Goal: Check status: Check status

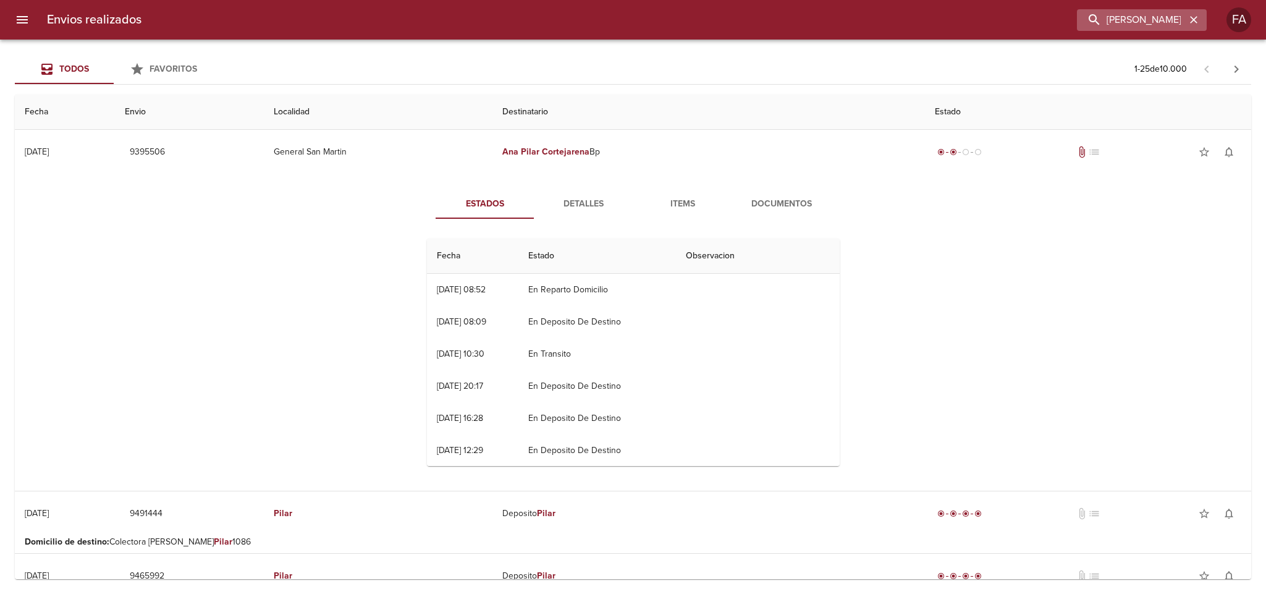
click at [1187, 17] on icon "button" at bounding box center [1193, 20] width 12 height 12
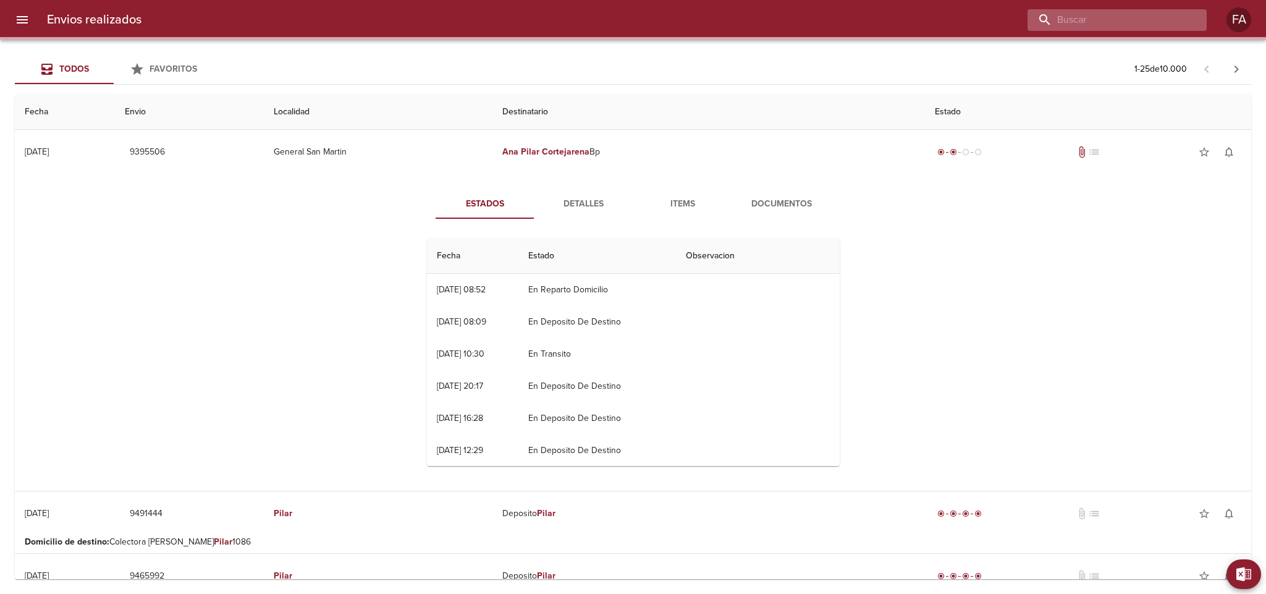
click at [1168, 23] on input "buscar" at bounding box center [1106, 20] width 158 height 22
paste input "Ailen Emeri"
type input "Ailen Emeri"
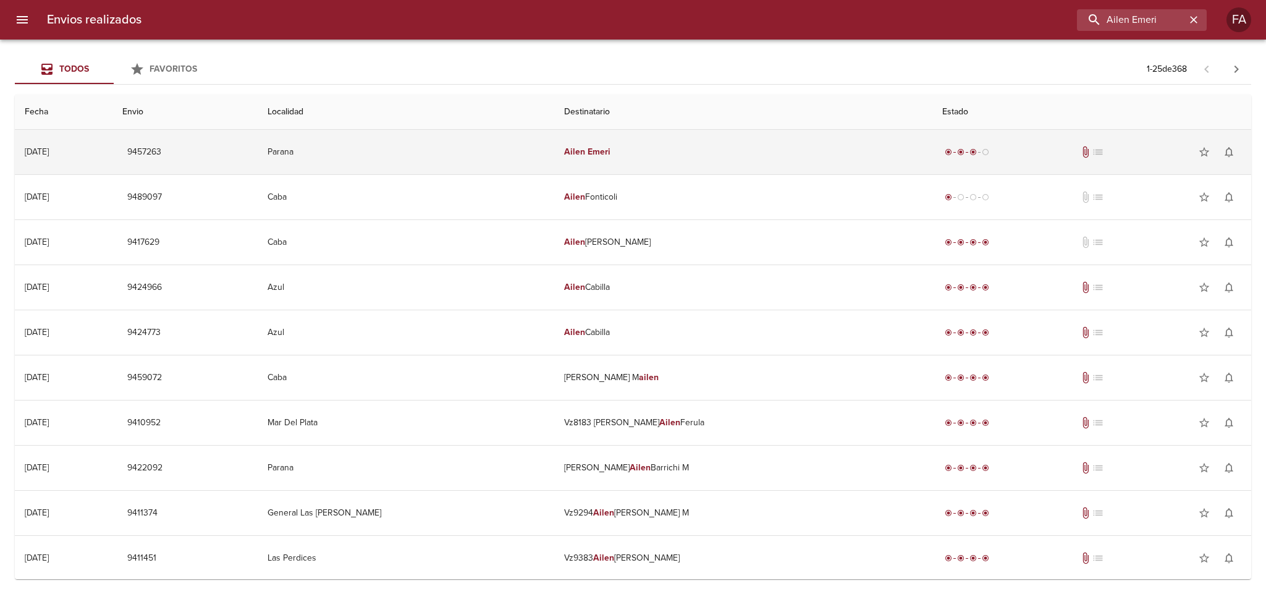
click at [436, 152] on td "Parana" at bounding box center [406, 152] width 297 height 44
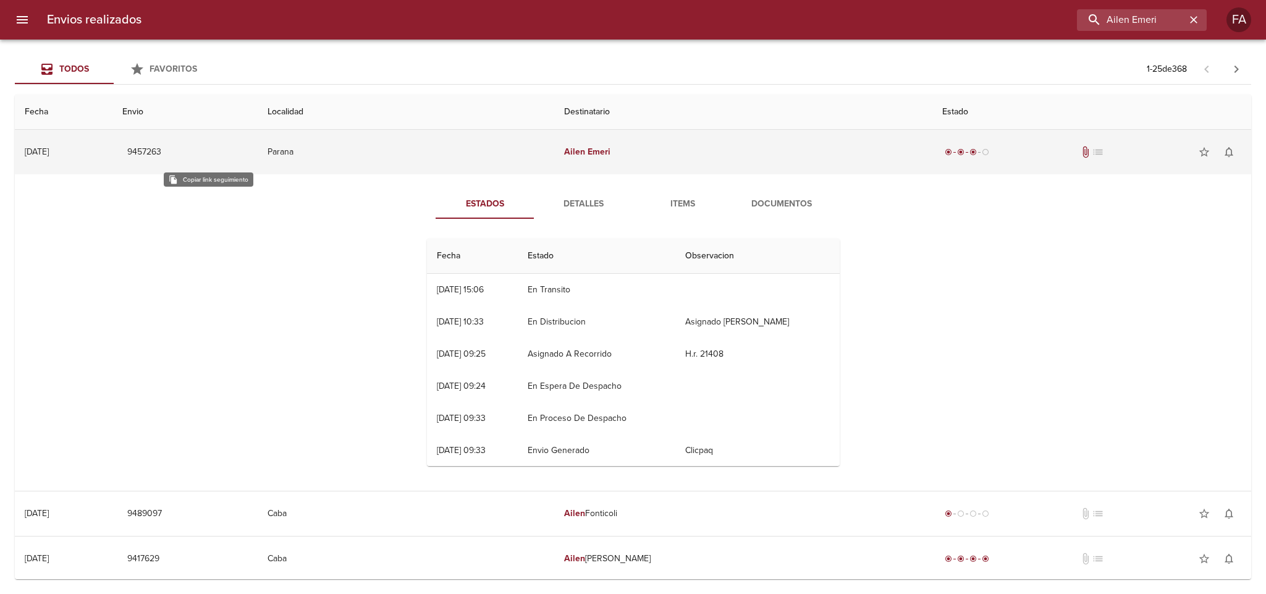
click at [161, 147] on span "9457263" at bounding box center [144, 152] width 34 height 15
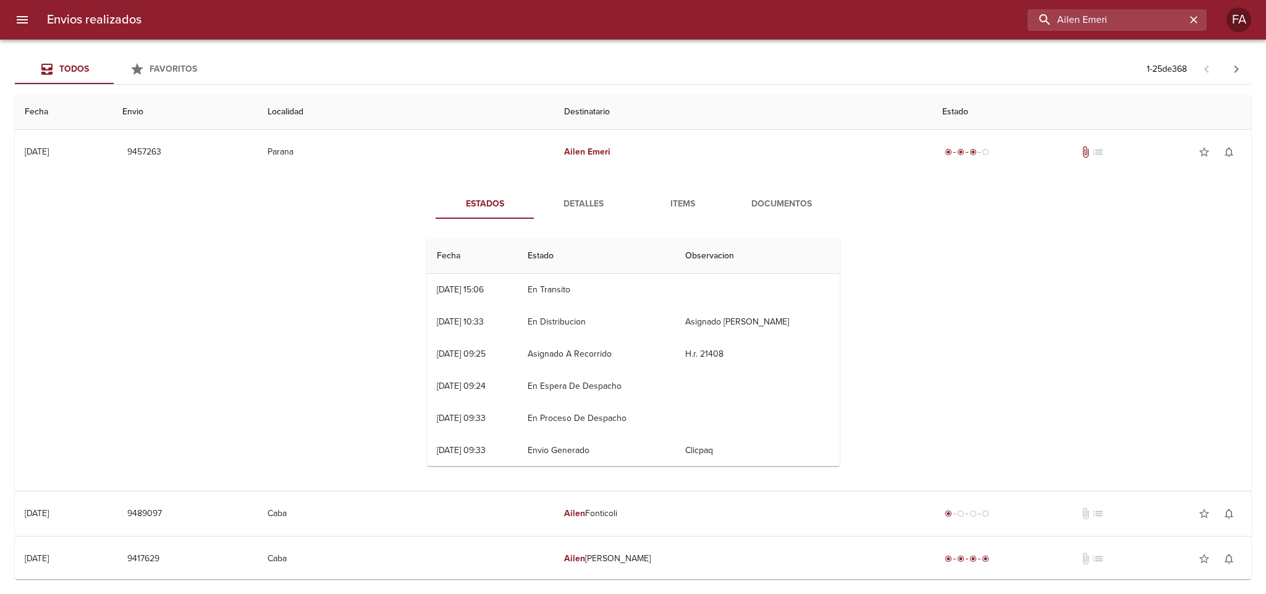
drag, startPoint x: 1145, startPoint y: 25, endPoint x: 712, endPoint y: 65, distance: 435.6
click at [712, 0] on div "Envios realizados Ailen Emeri FA Todos Favoritos 1 - 25 de 368 Fecha Envio Loca…" at bounding box center [633, 0] width 1266 height 0
paste input "[PERSON_NAME]"
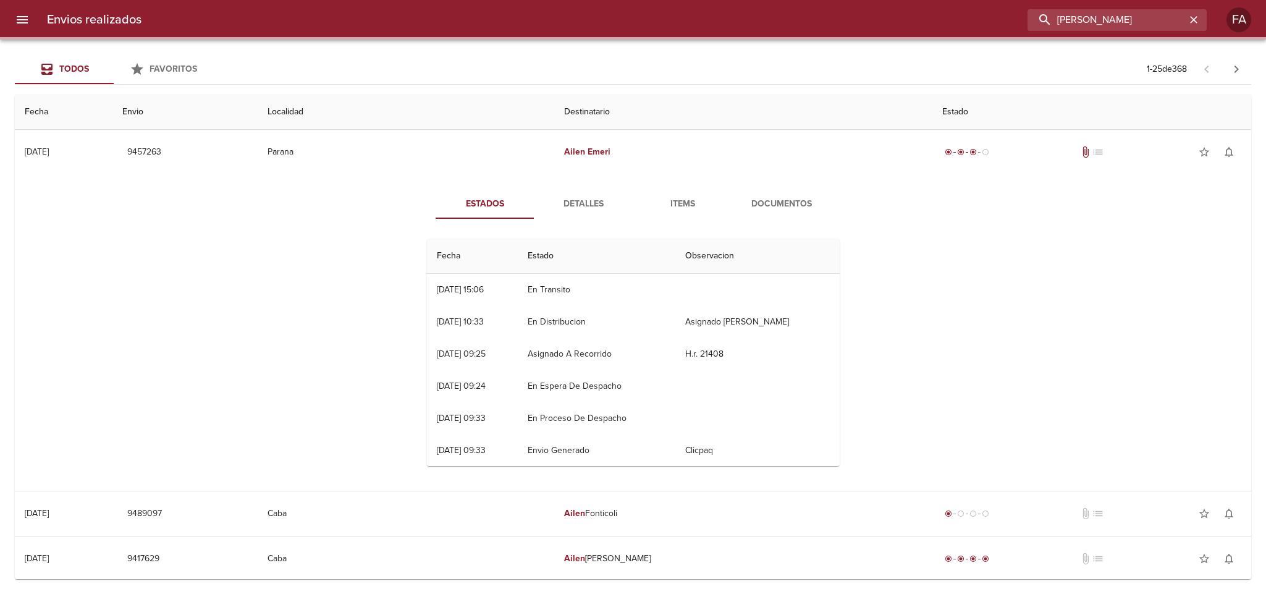
type input "[PERSON_NAME]"
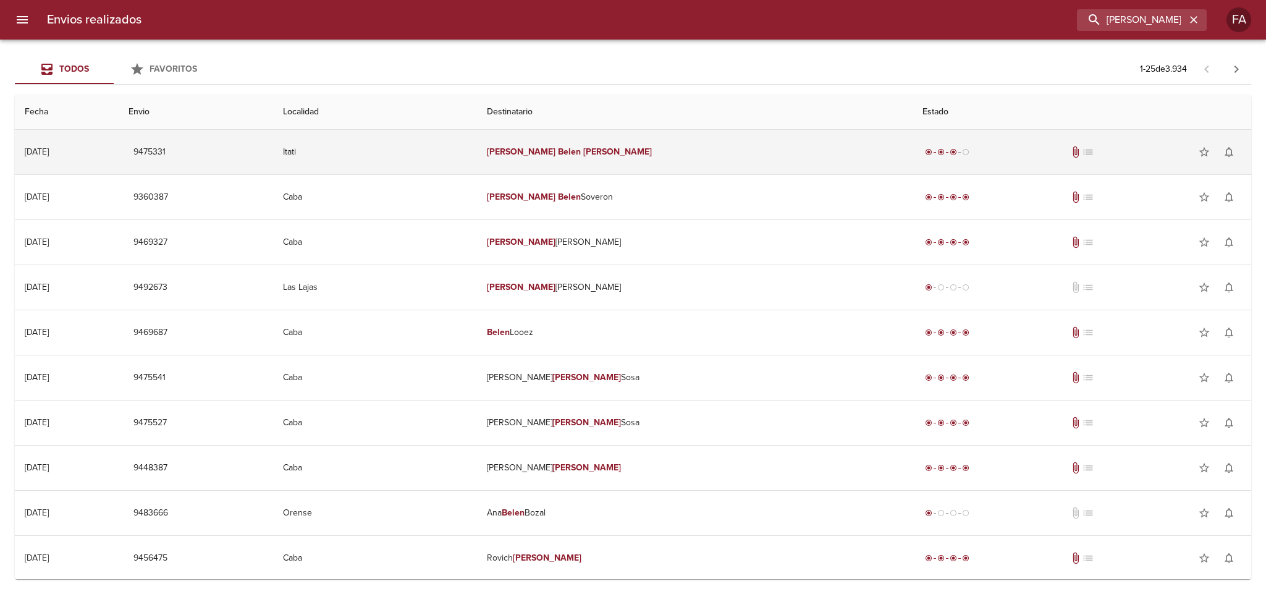
click at [710, 153] on td "[PERSON_NAME]" at bounding box center [695, 152] width 436 height 44
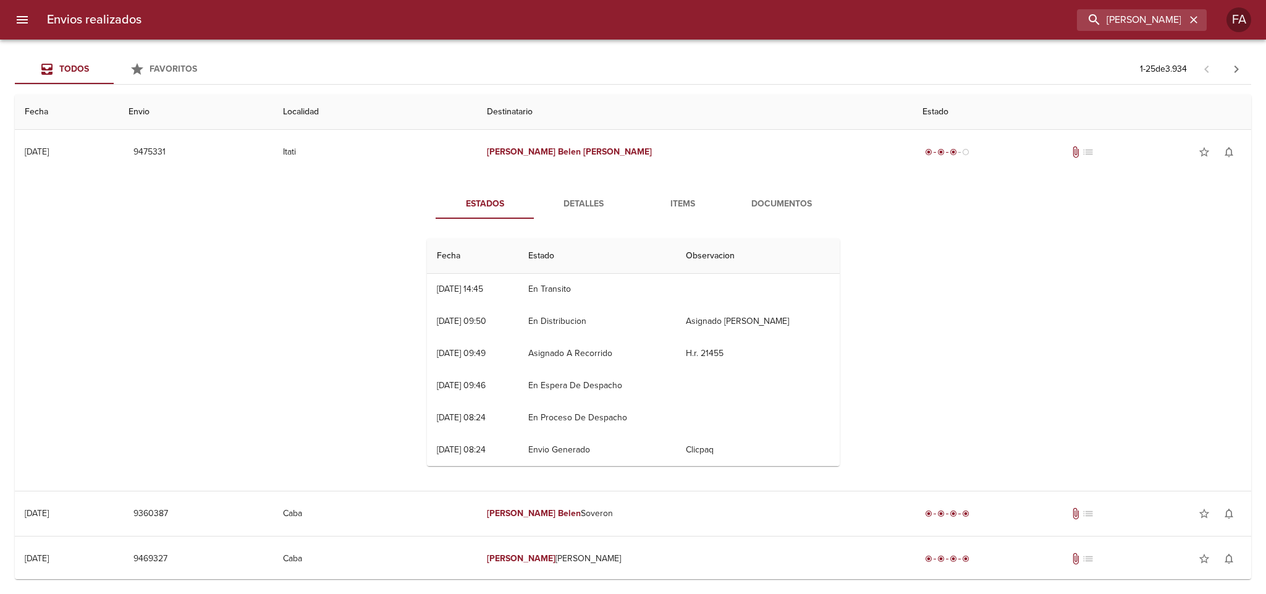
drag, startPoint x: 521, startPoint y: 196, endPoint x: 578, endPoint y: 219, distance: 61.8
click at [519, 198] on div "Estados Detalles Items Documentos" at bounding box center [633, 204] width 395 height 30
drag, startPoint x: 577, startPoint y: 215, endPoint x: 592, endPoint y: 213, distance: 14.9
click at [576, 216] on button "Detalles" at bounding box center [583, 204] width 99 height 30
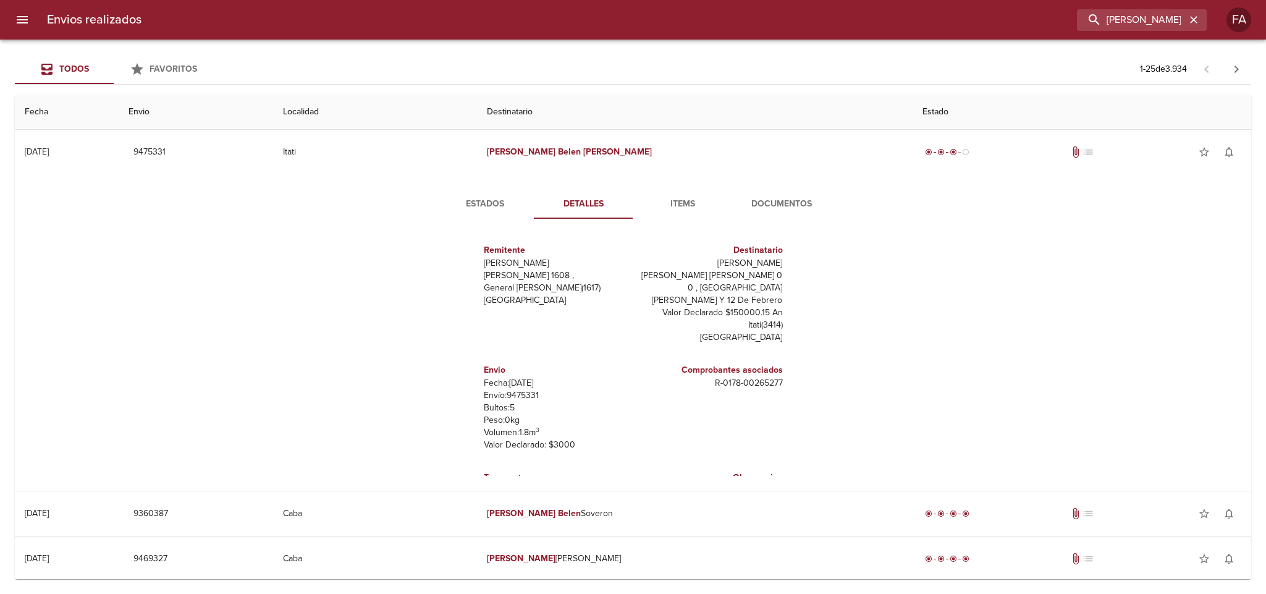
click at [683, 212] on button "Items" at bounding box center [682, 204] width 99 height 30
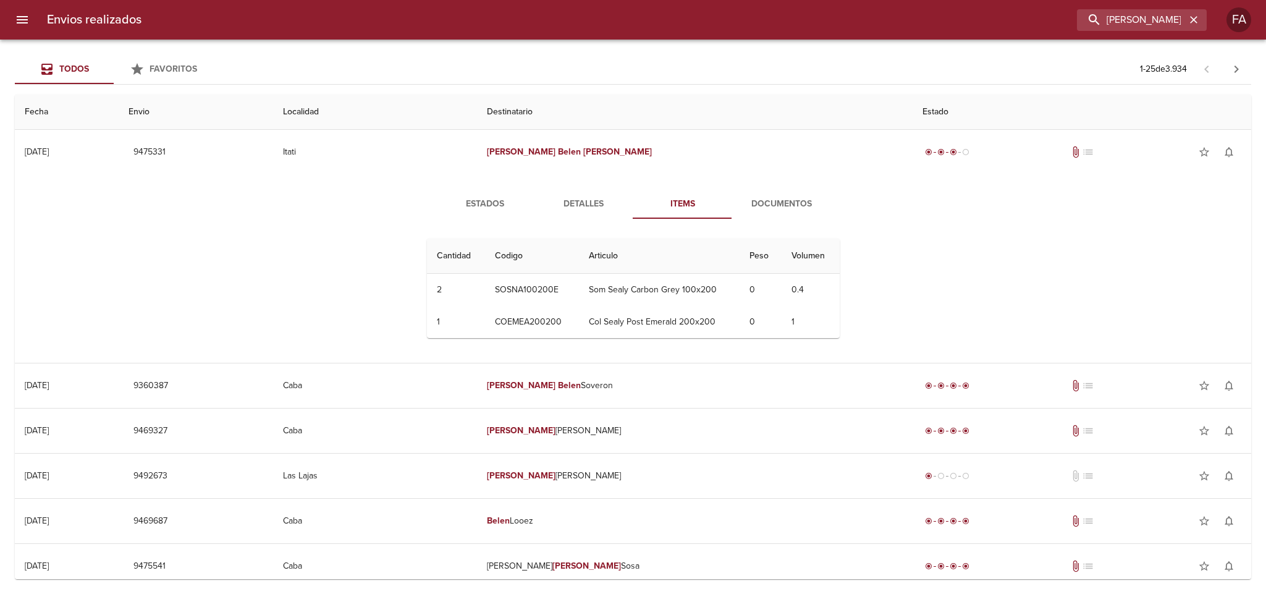
click at [747, 199] on span "Documentos" at bounding box center [782, 203] width 84 height 15
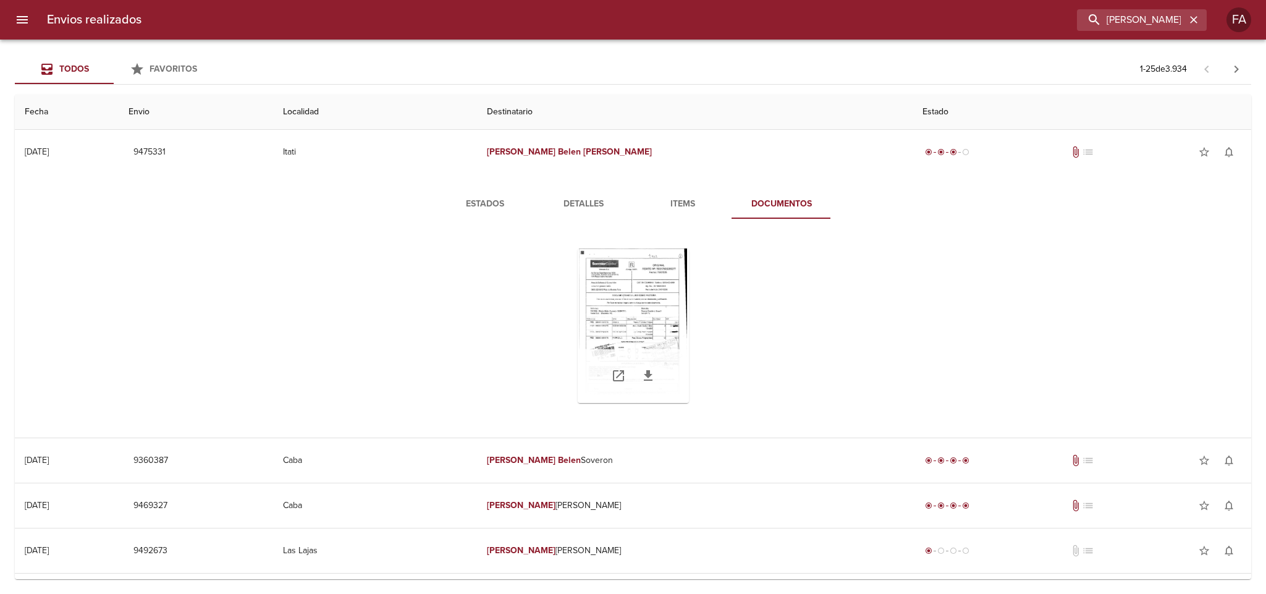
click at [646, 302] on div "Tabla de envíos del cliente" at bounding box center [633, 325] width 111 height 154
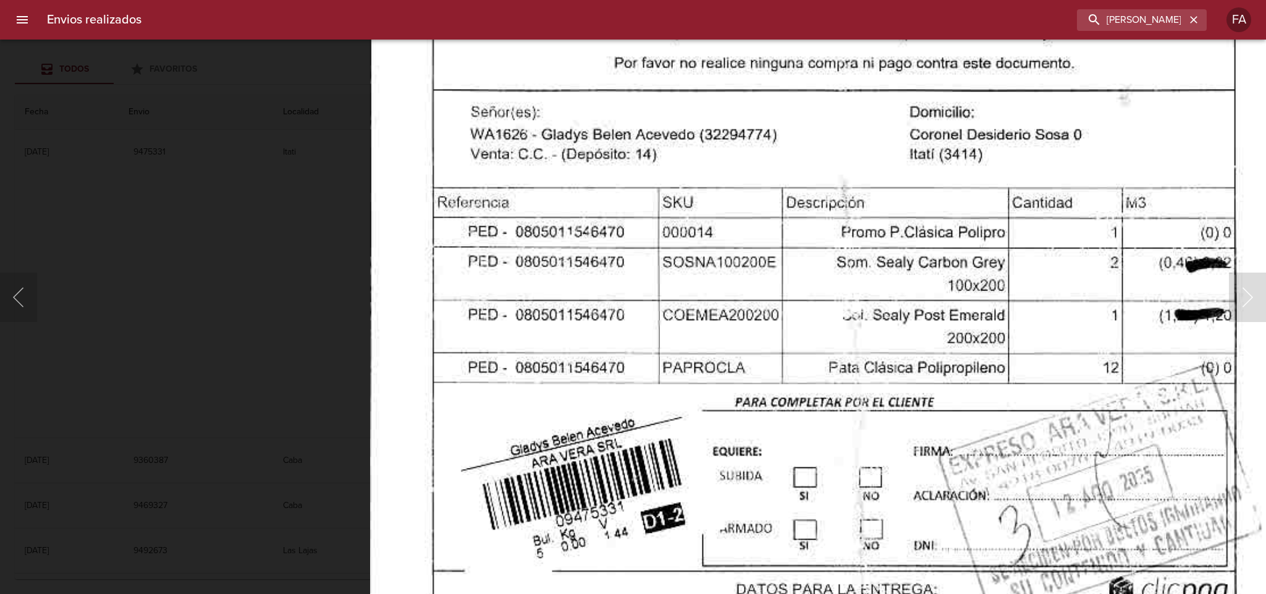
click at [910, 465] on img "Lightbox" at bounding box center [838, 261] width 936 height 1339
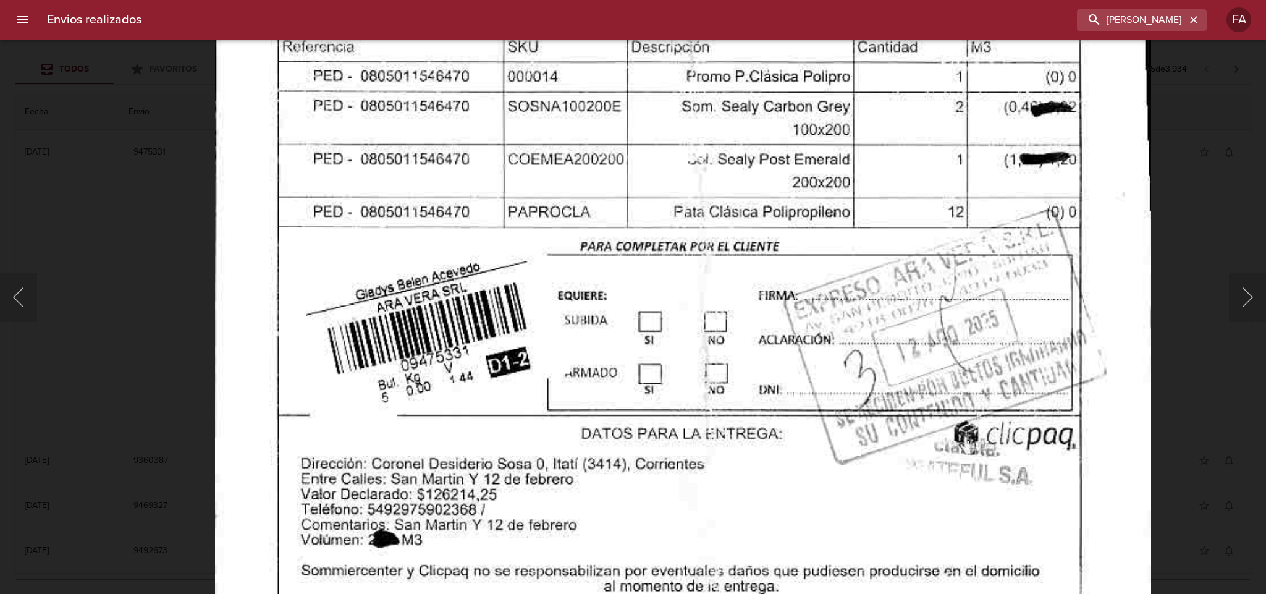
click at [883, 266] on img "Lightbox" at bounding box center [683, 106] width 936 height 1339
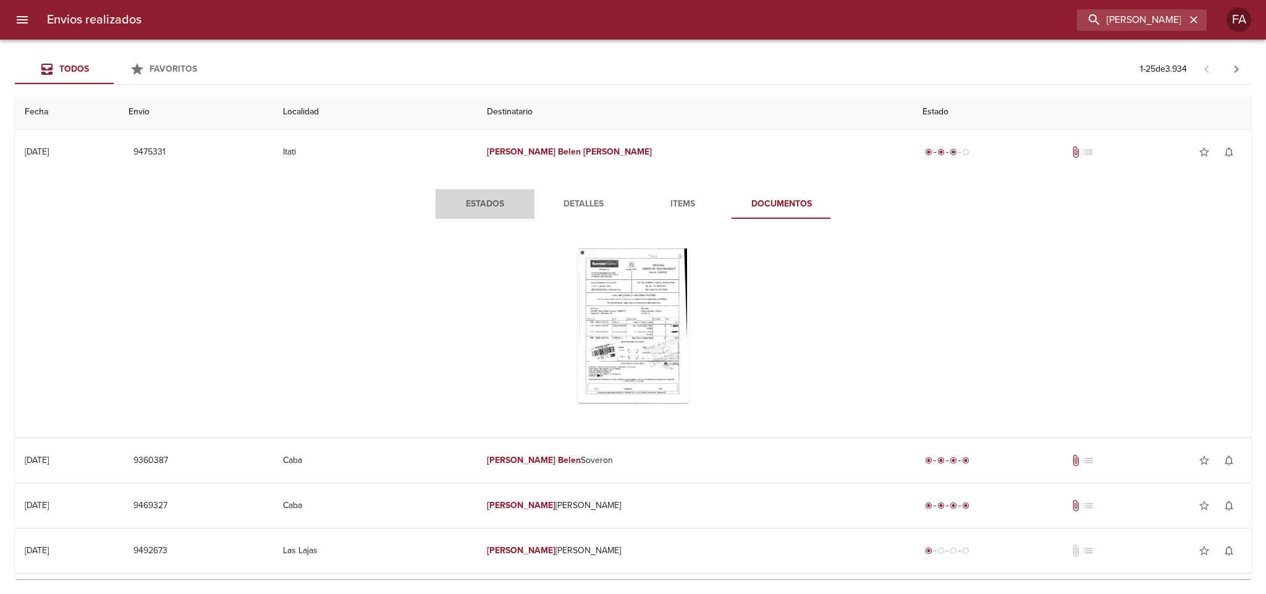
click at [491, 212] on button "Estados" at bounding box center [485, 204] width 99 height 30
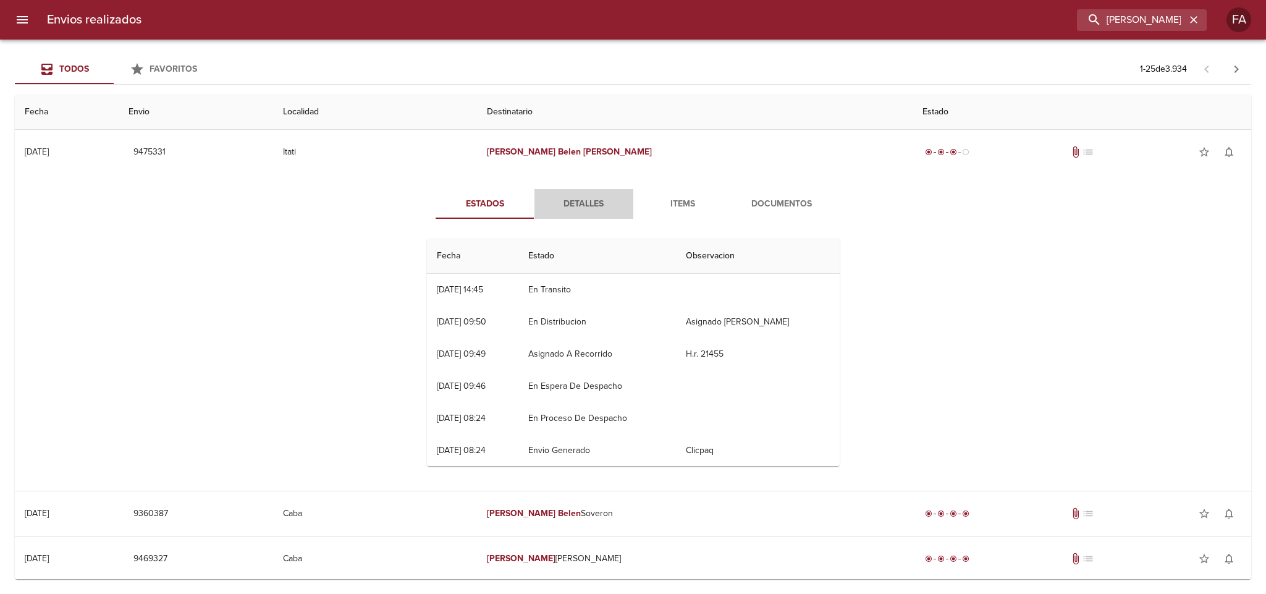
click at [576, 200] on span "Detalles" at bounding box center [584, 203] width 84 height 15
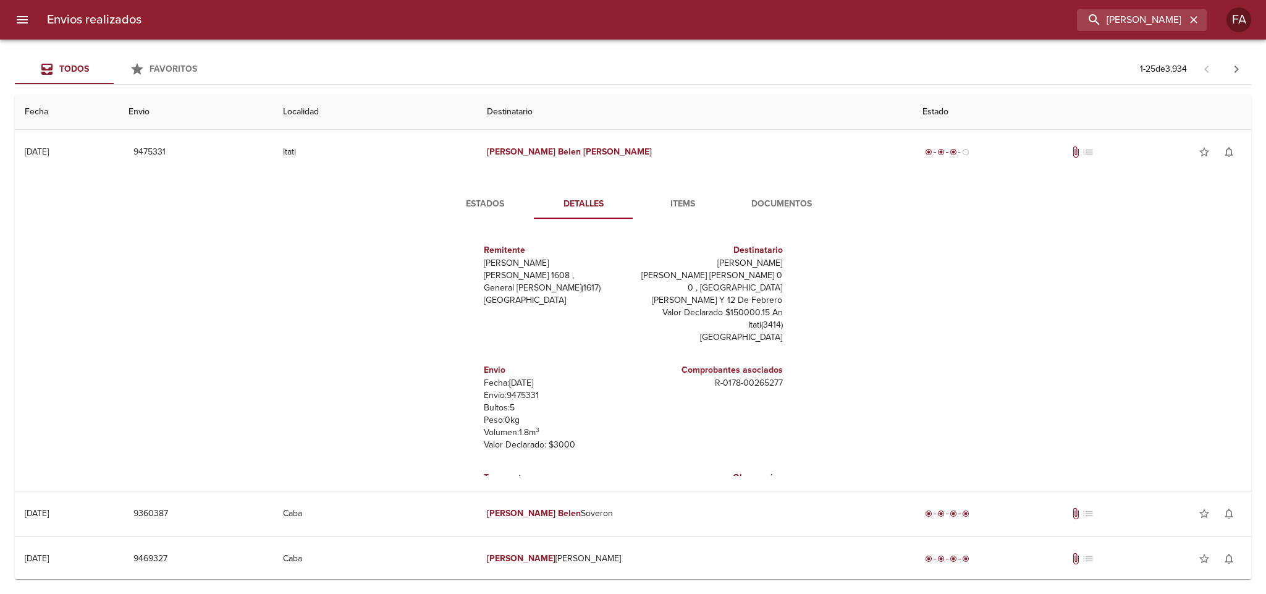
click at [512, 389] on p "Envío: 9475331" at bounding box center [556, 395] width 145 height 12
copy p "9475331"
click at [470, 208] on span "Estados" at bounding box center [485, 203] width 84 height 15
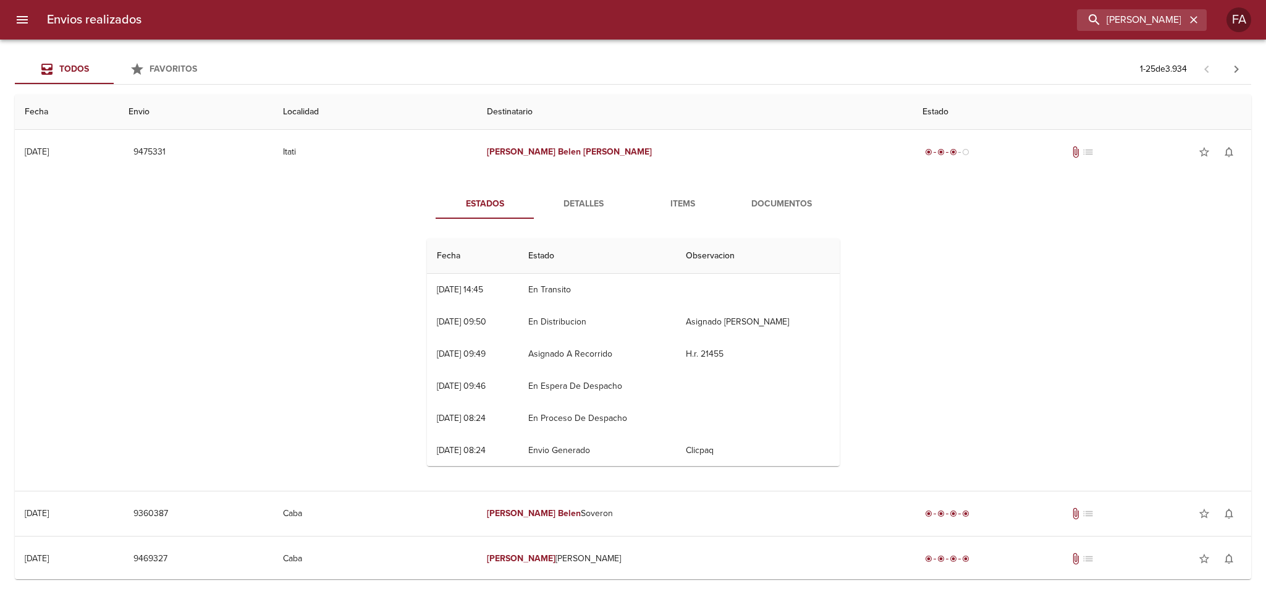
drag, startPoint x: 584, startPoint y: 204, endPoint x: 487, endPoint y: 221, distance: 97.8
click at [583, 204] on span "Detalles" at bounding box center [584, 203] width 84 height 15
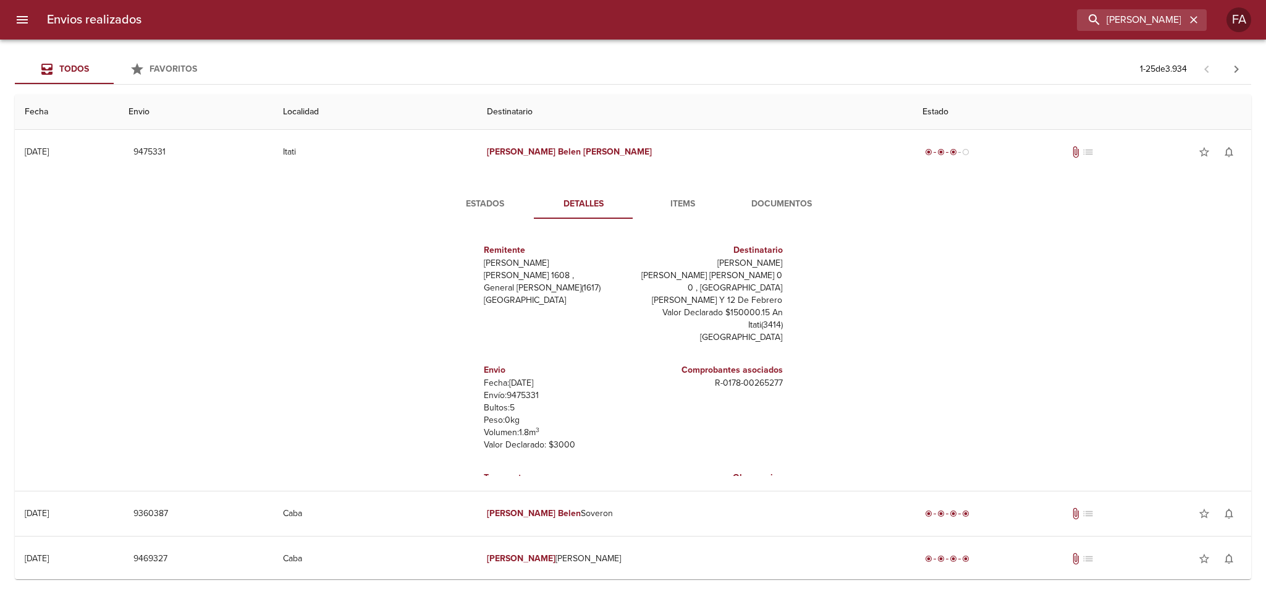
click at [519, 389] on p "Envío: 9475331" at bounding box center [556, 395] width 145 height 12
copy p "9475331"
drag, startPoint x: 699, startPoint y: 373, endPoint x: 784, endPoint y: 375, distance: 85.3
click at [784, 375] on div "Remitente Wamaro Tortuguitas Raul [STREET_ADDRESS][PERSON_NAME] Destinatario [P…" at bounding box center [633, 352] width 423 height 247
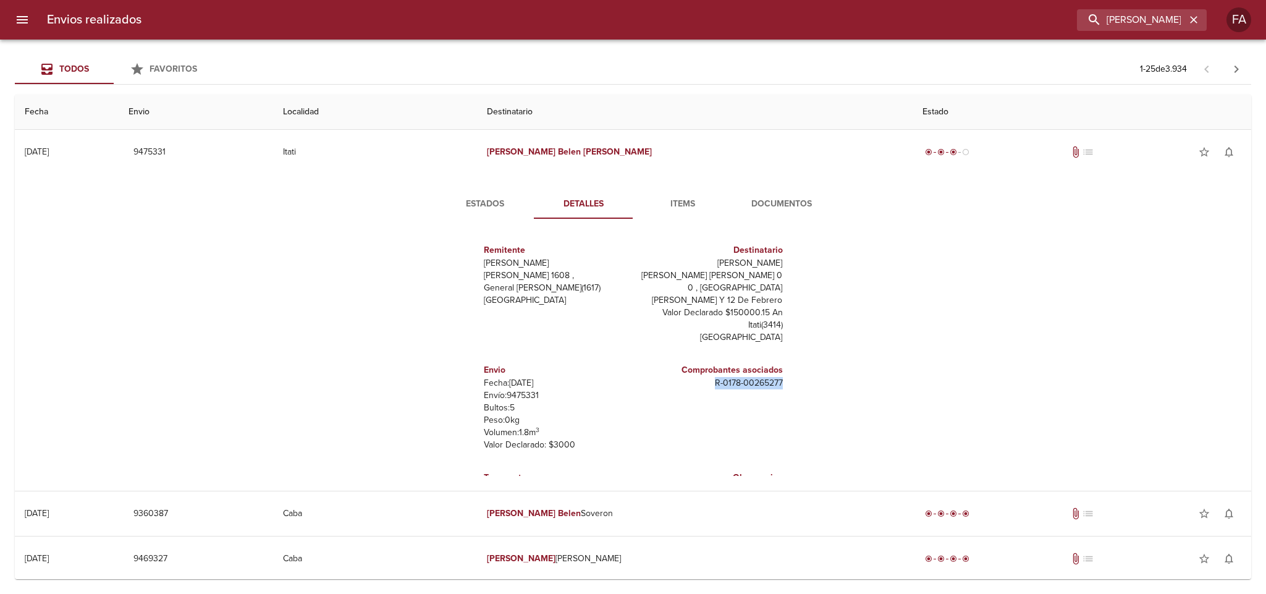
copy p "R - 0178 - 00265277"
drag, startPoint x: 685, startPoint y: 262, endPoint x: 786, endPoint y: 254, distance: 101.6
click at [786, 254] on div "Remitente Wamaro Tortuguitas Raul [STREET_ADDRESS][PERSON_NAME] Destinatario [P…" at bounding box center [633, 352] width 423 height 247
drag, startPoint x: 775, startPoint y: 273, endPoint x: 712, endPoint y: 266, distance: 64.1
click at [712, 266] on div "Remitente Wamaro Tortuguitas Raul [STREET_ADDRESS][PERSON_NAME] Destinatario [P…" at bounding box center [633, 352] width 423 height 247
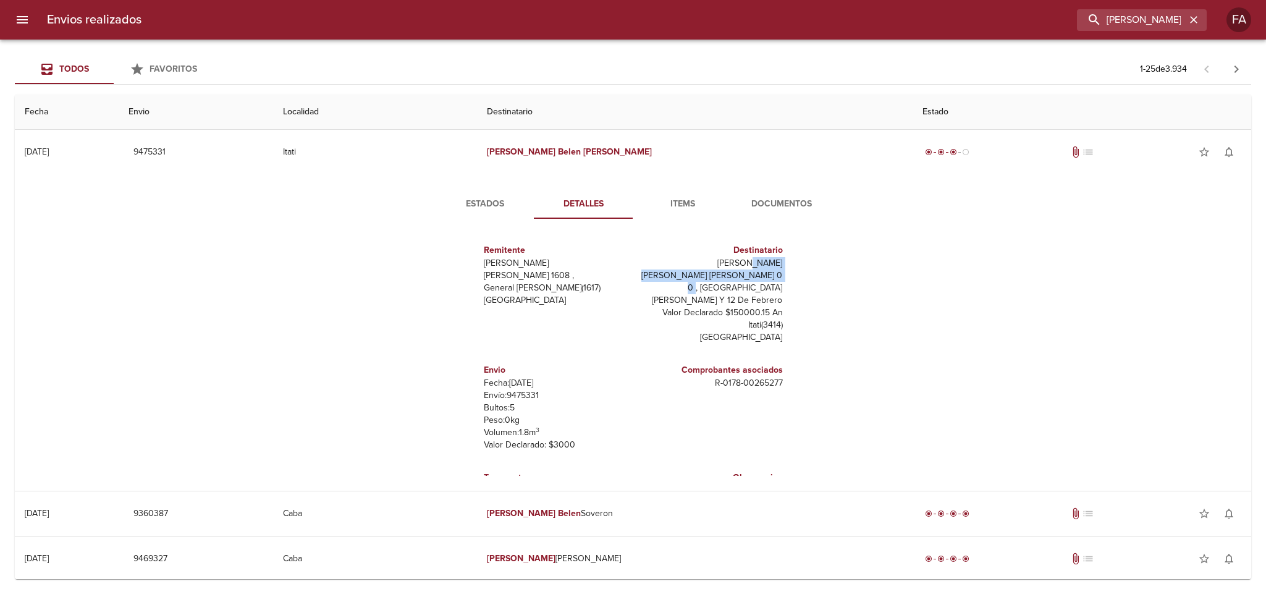
click at [712, 266] on p "[PERSON_NAME]" at bounding box center [710, 263] width 145 height 12
drag, startPoint x: 669, startPoint y: 264, endPoint x: 759, endPoint y: 234, distance: 94.6
click at [783, 258] on div "Remitente Wamaro Tortuguitas Raul [STREET_ADDRESS][PERSON_NAME] Destinatario [P…" at bounding box center [633, 352] width 423 height 247
copy p "[PERSON_NAME]"
click at [1079, 288] on div "Estados Detalles Items Documentos Remitente [PERSON_NAME] [PERSON_NAME] 1608 , …" at bounding box center [633, 332] width 1216 height 316
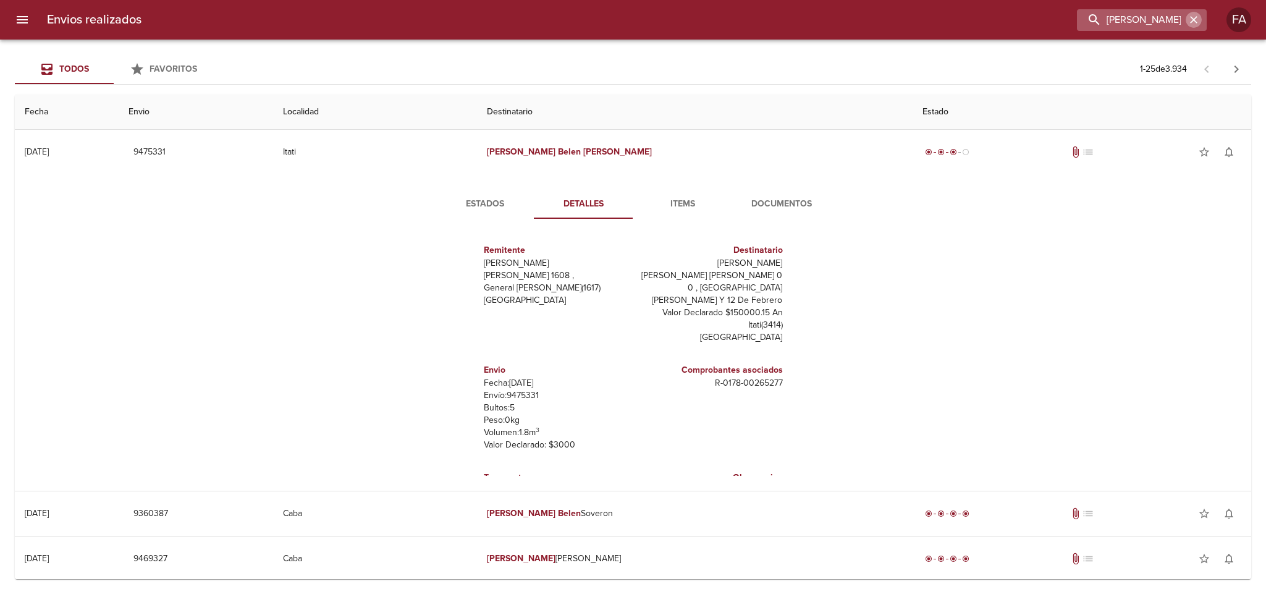
click at [1192, 17] on icon "button" at bounding box center [1193, 20] width 12 height 12
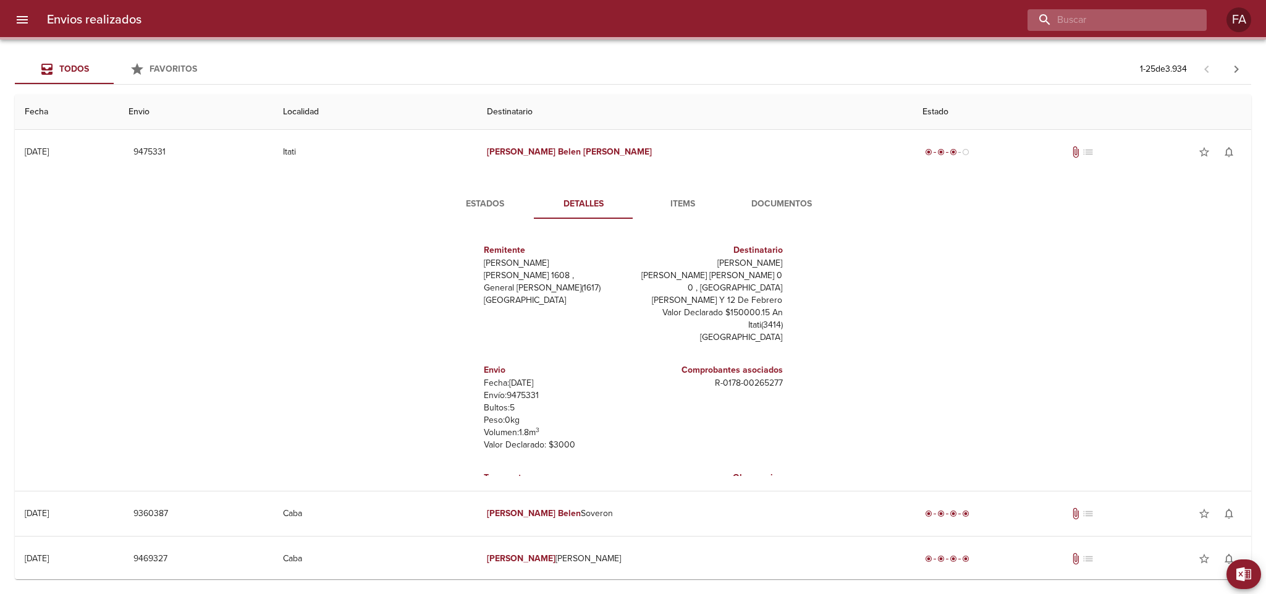
click at [1177, 19] on input "buscar" at bounding box center [1106, 20] width 158 height 22
paste input "[PERSON_NAME] [PERSON_NAME]"
type input "[PERSON_NAME] [PERSON_NAME]"
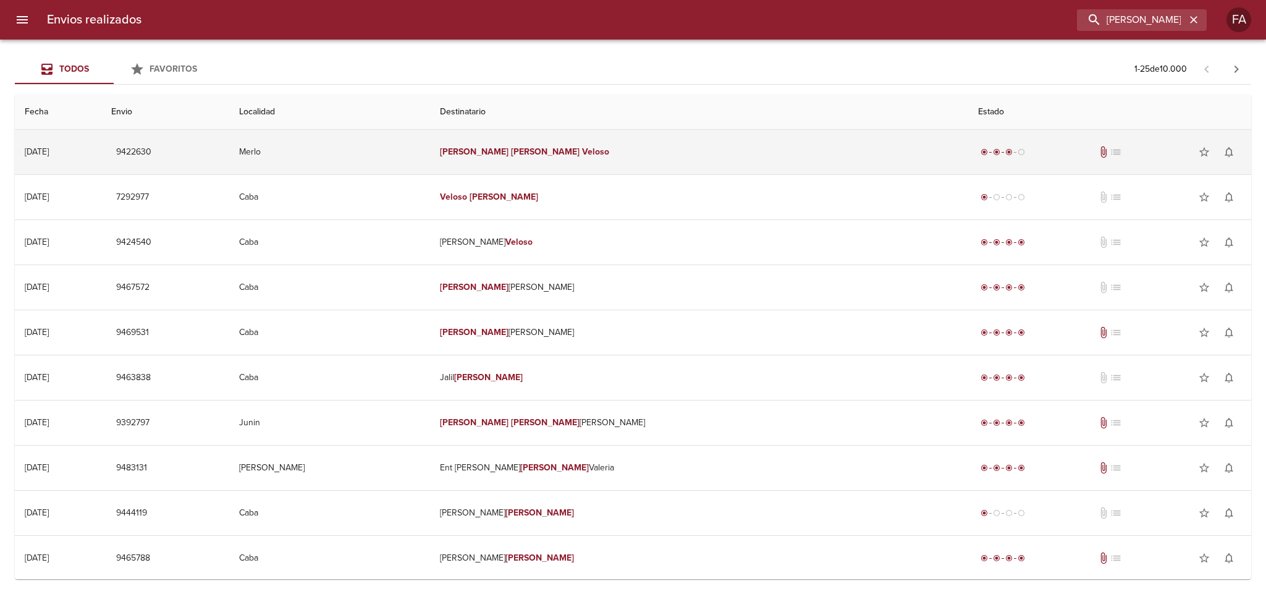
click at [749, 154] on td "[PERSON_NAME] [PERSON_NAME]" at bounding box center [699, 152] width 538 height 44
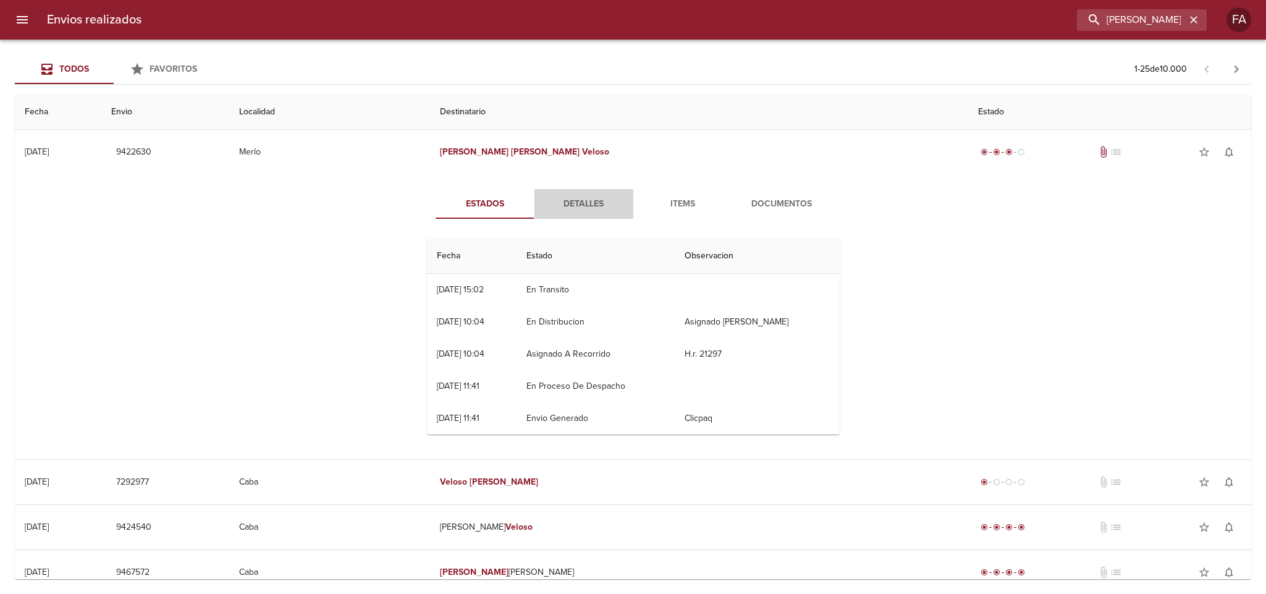
click at [584, 201] on span "Detalles" at bounding box center [584, 203] width 84 height 15
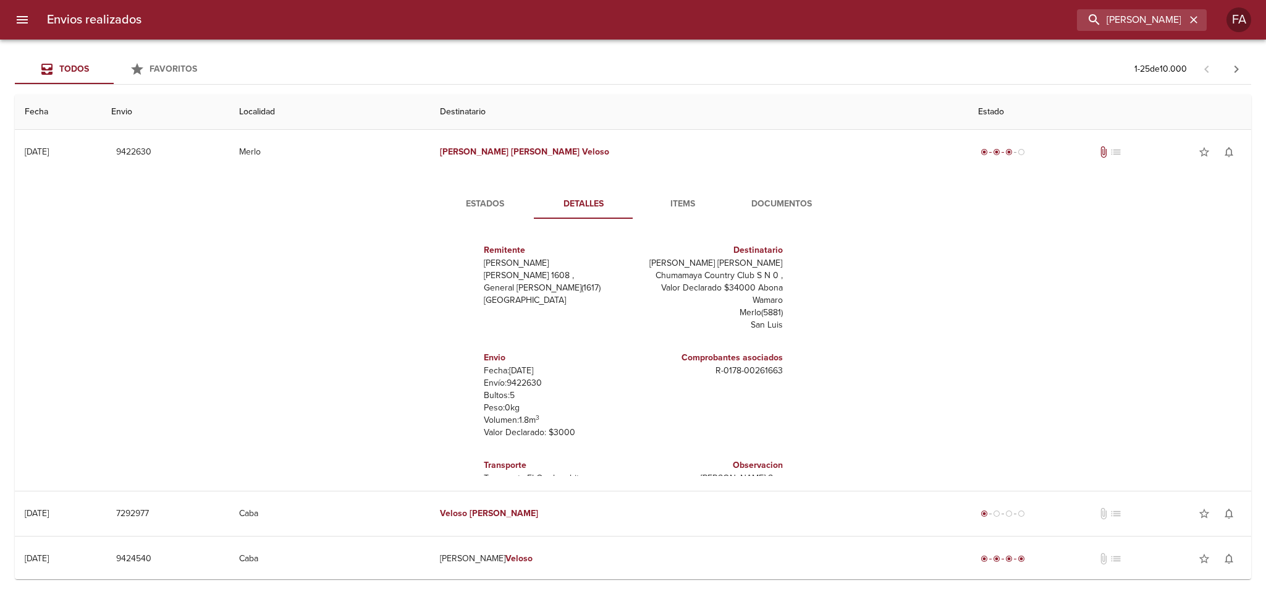
scroll to position [17, 0]
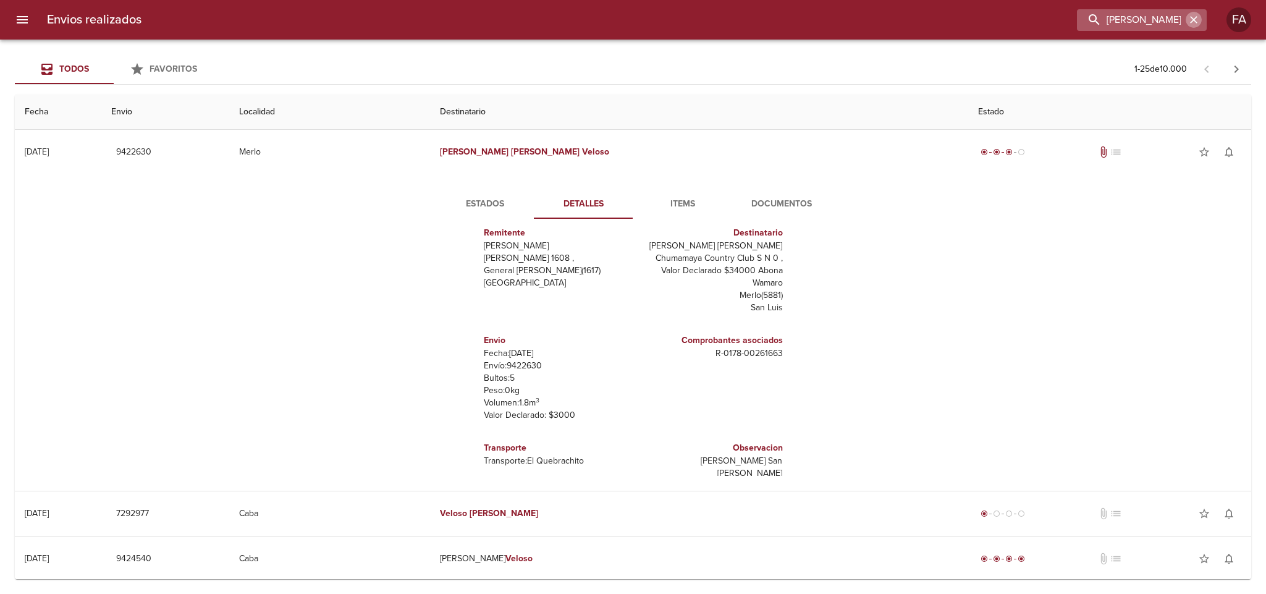
click at [1192, 17] on icon "button" at bounding box center [1193, 20] width 12 height 12
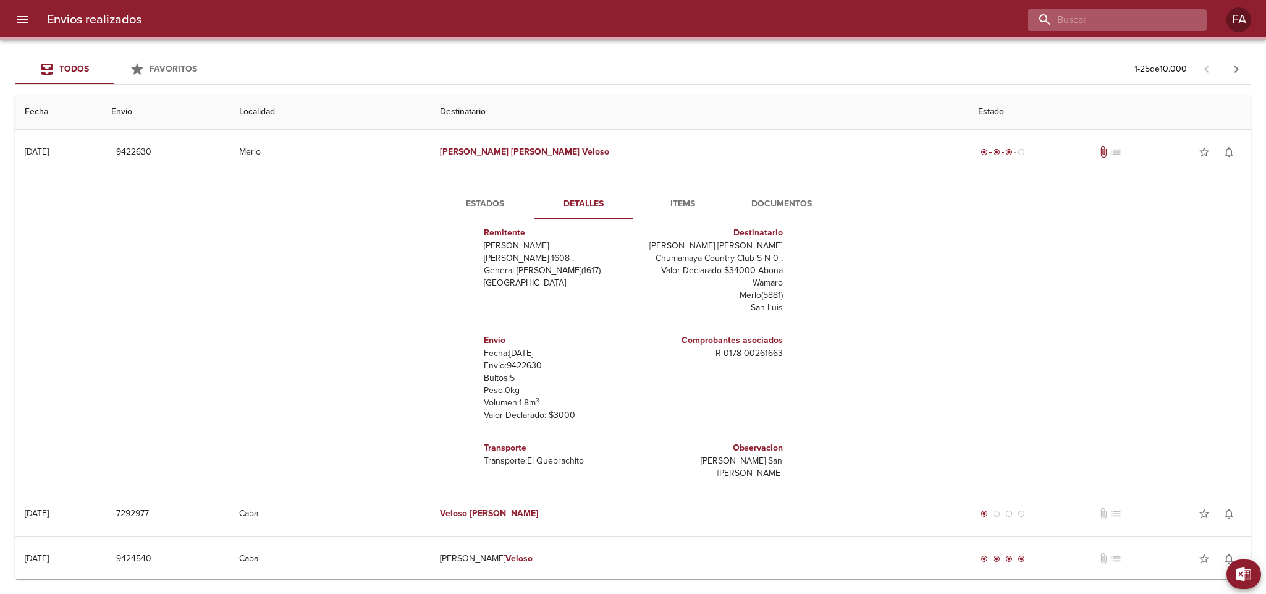
click at [1179, 17] on input "buscar" at bounding box center [1106, 20] width 158 height 22
paste input "[PERSON_NAME]"
type input "[PERSON_NAME]"
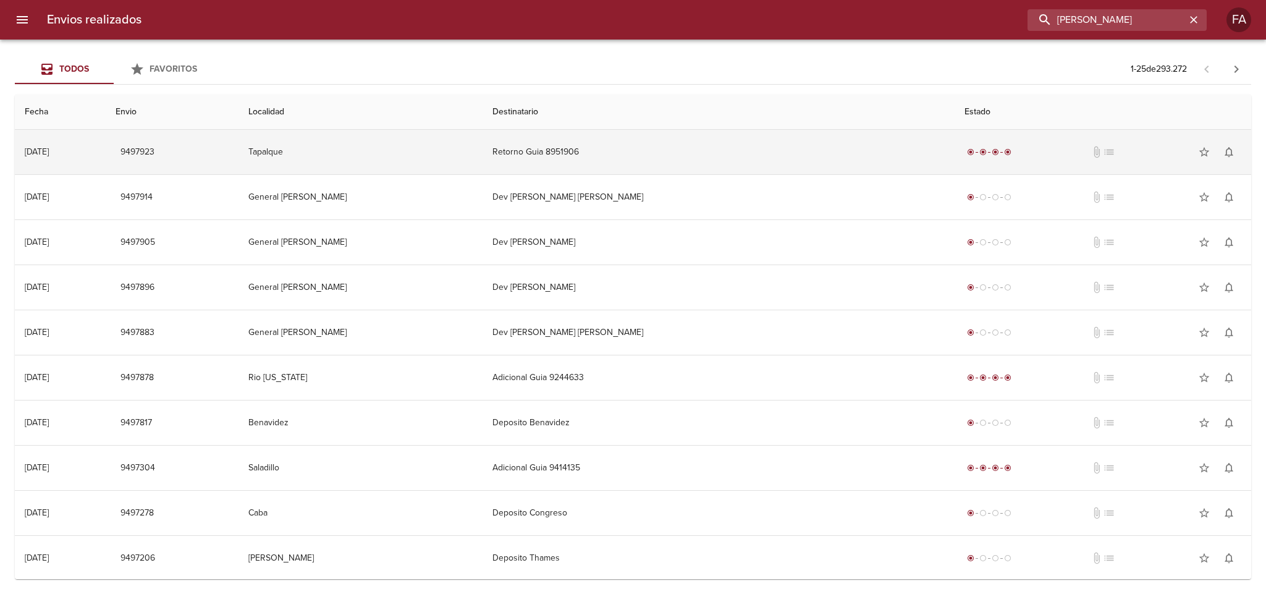
scroll to position [0, 0]
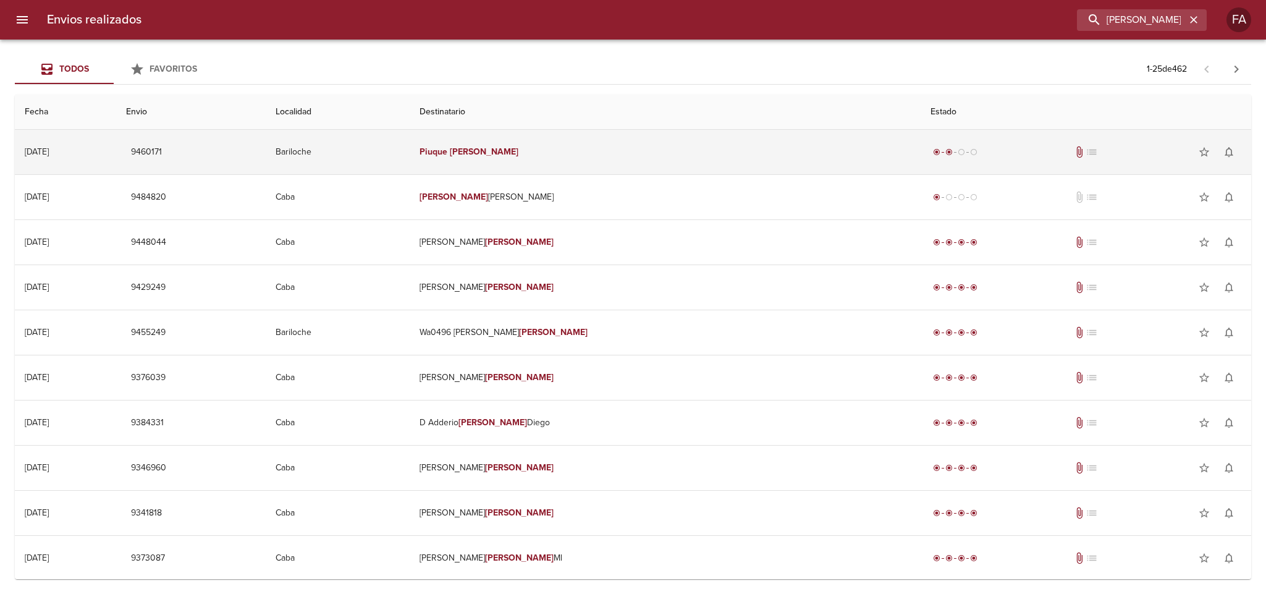
click at [410, 153] on td "Bariloche" at bounding box center [338, 152] width 144 height 44
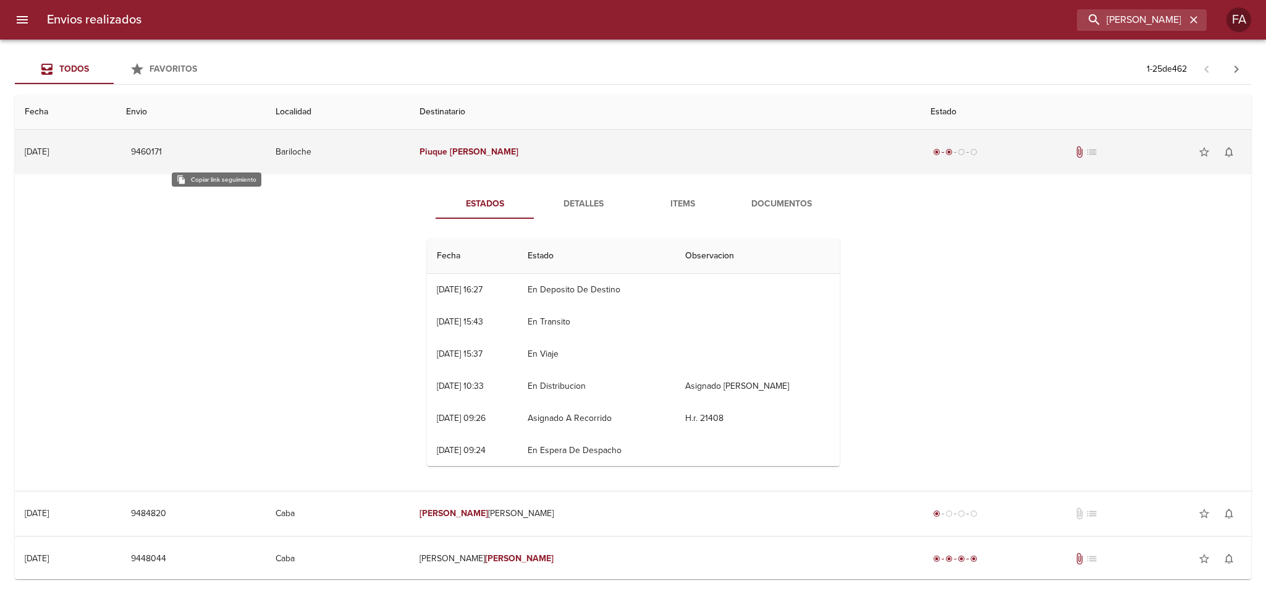
click at [162, 149] on span "9460171" at bounding box center [146, 152] width 31 height 15
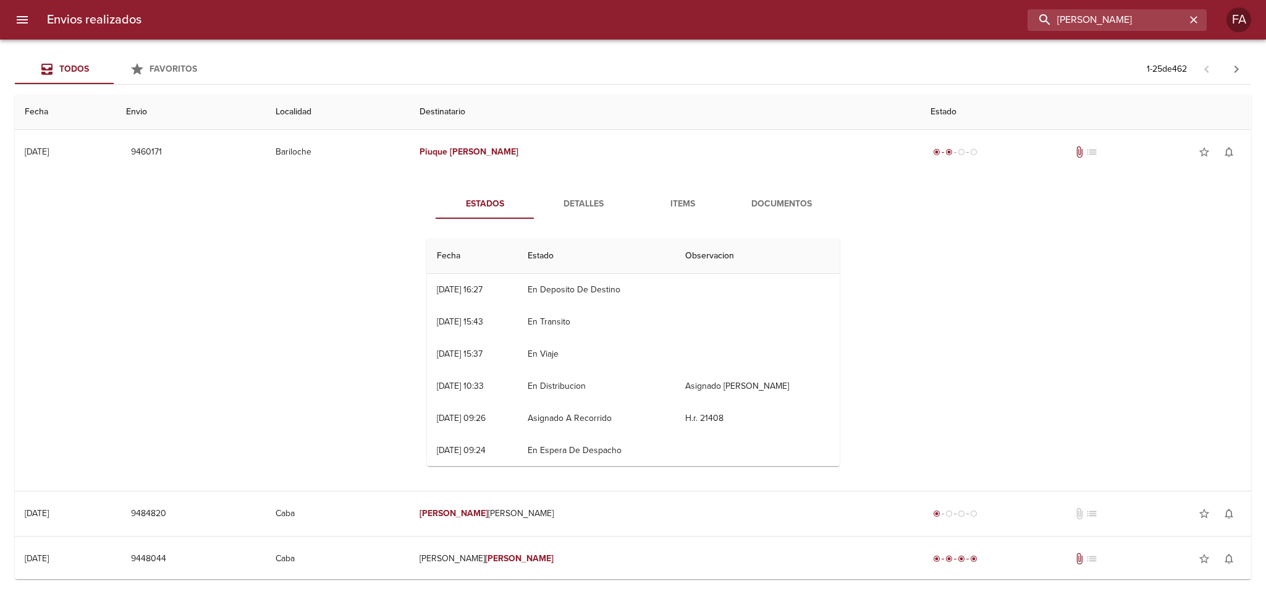
drag, startPoint x: 1181, startPoint y: 25, endPoint x: 877, endPoint y: 40, distance: 303.7
click at [877, 0] on div "Envios realizados [PERSON_NAME] Todos Favoritos 1 - 25 de 462 Fecha Envio Local…" at bounding box center [633, 0] width 1266 height 0
paste input "[PERSON_NAME]"
type input "[PERSON_NAME]"
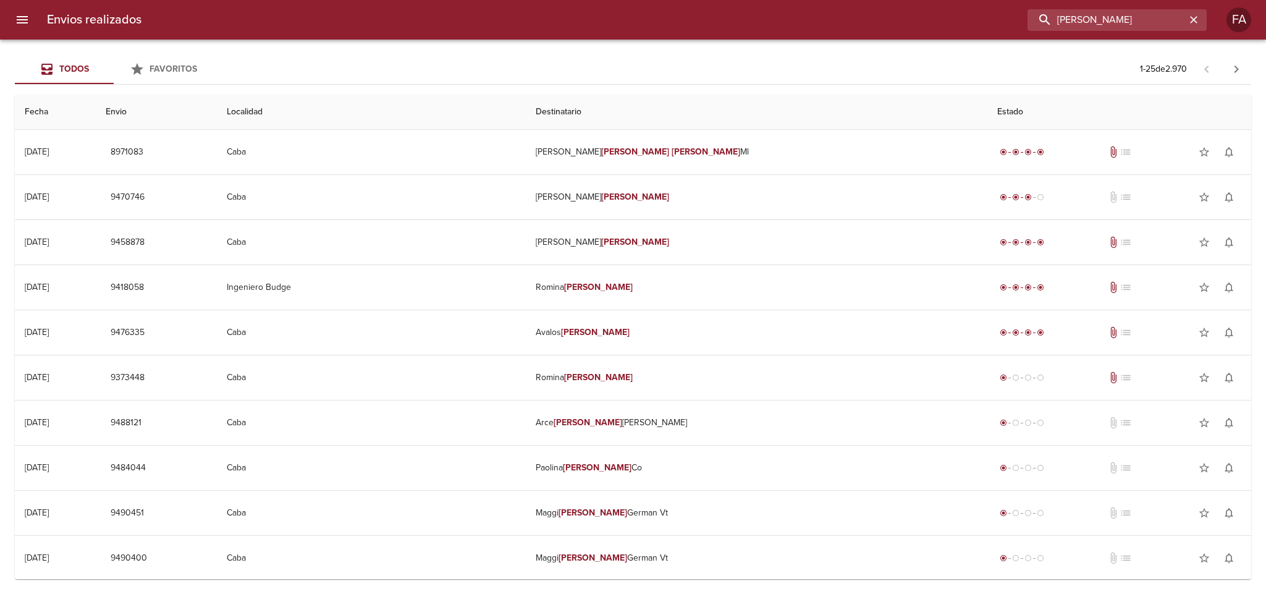
drag, startPoint x: 1155, startPoint y: 25, endPoint x: 942, endPoint y: 51, distance: 215.3
click at [942, 0] on div "Envios realizados [PERSON_NAME] FA Todos Favoritos 1 - 25 de 2.970 Fecha Envio …" at bounding box center [633, 0] width 1266 height 0
paste input "[PERSON_NAME]"
type input "[PERSON_NAME]"
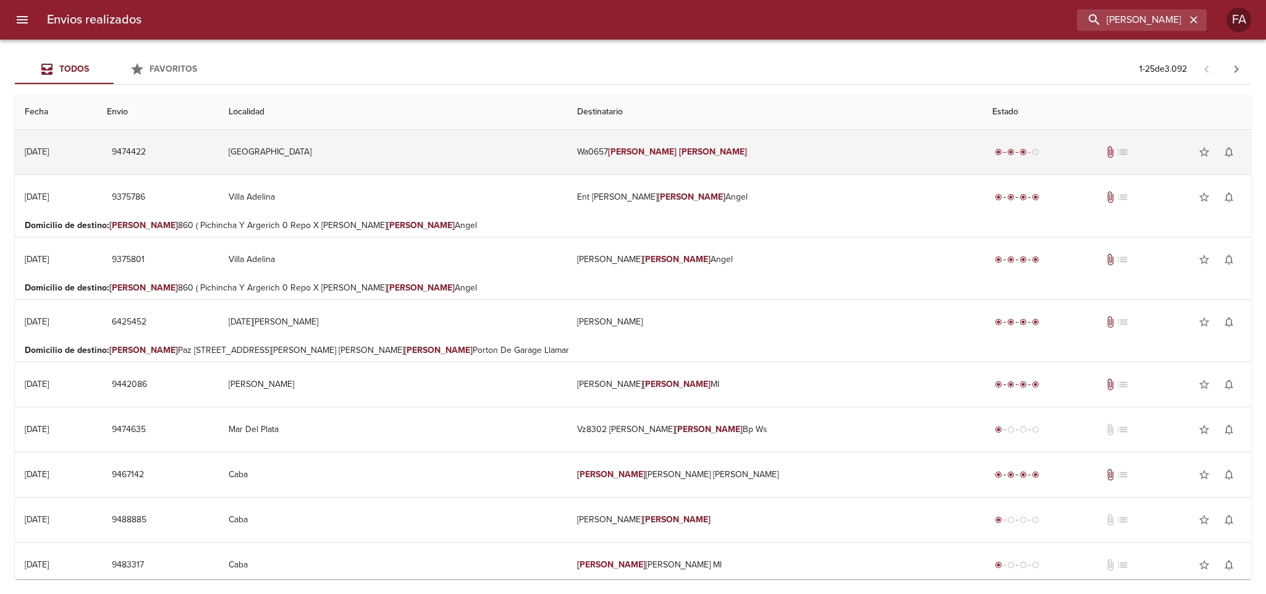
click at [473, 158] on td "[GEOGRAPHIC_DATA]" at bounding box center [393, 152] width 348 height 44
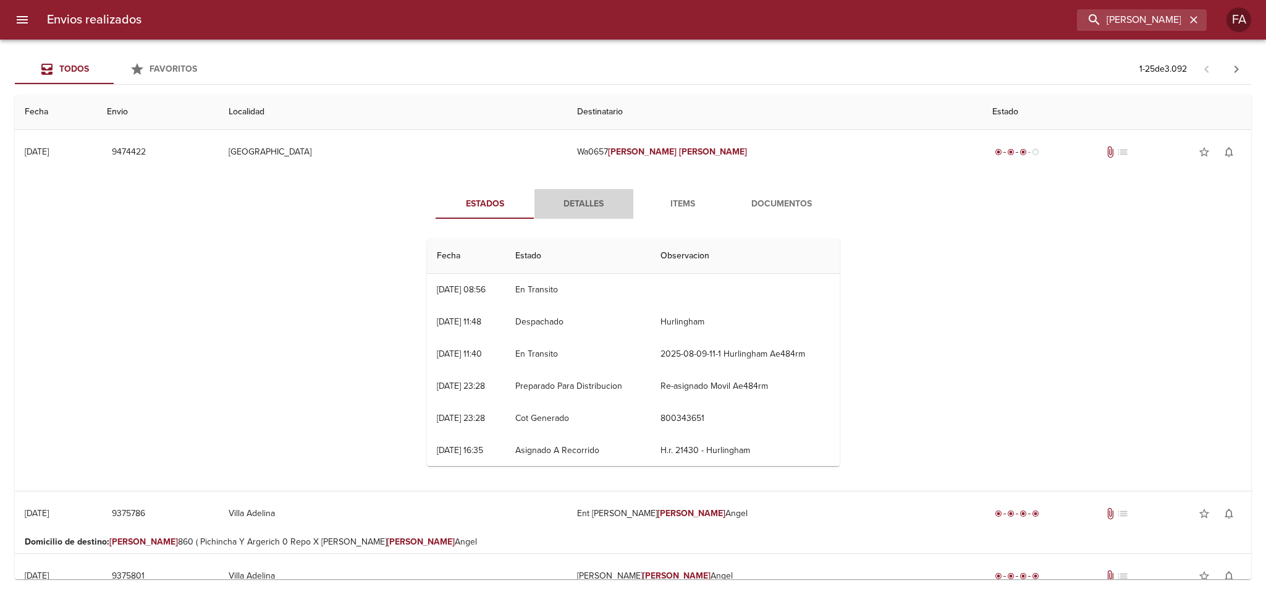
click at [577, 197] on span "Detalles" at bounding box center [584, 203] width 84 height 15
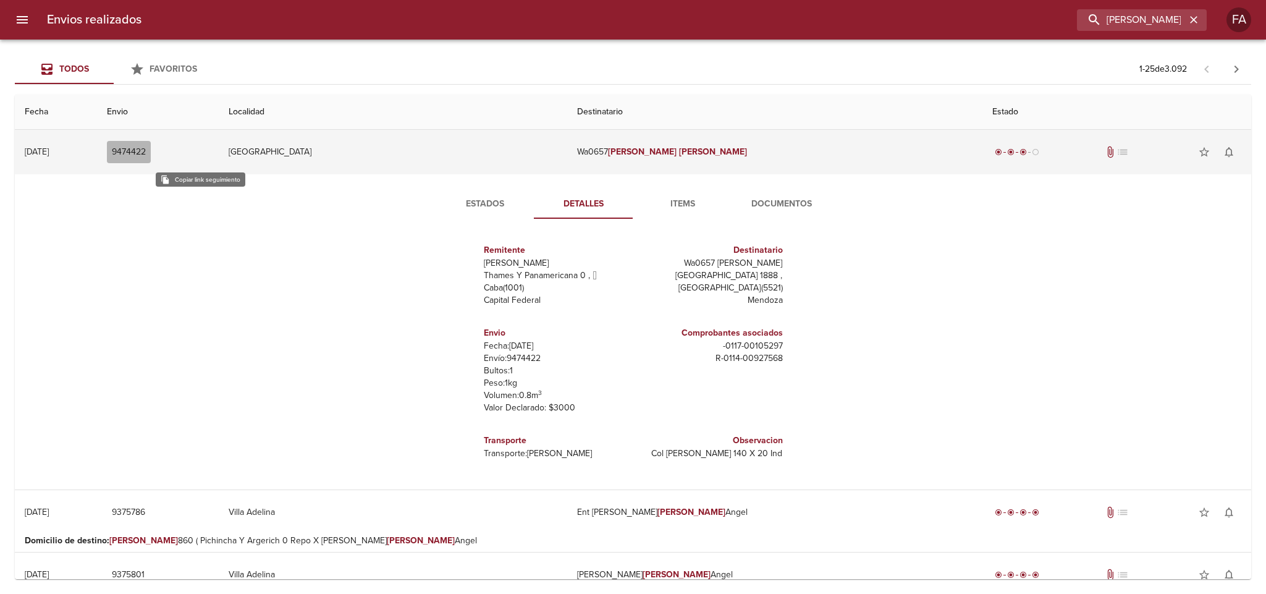
click at [146, 152] on span "9474422" at bounding box center [129, 152] width 34 height 15
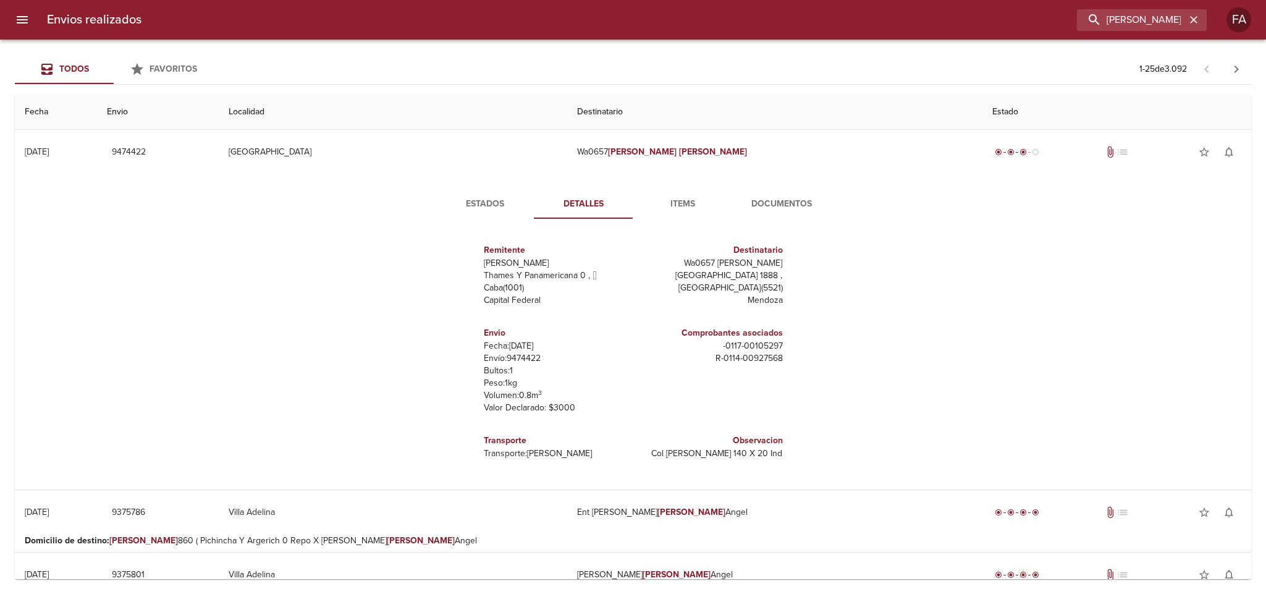
click at [471, 196] on span "Estados" at bounding box center [485, 203] width 84 height 15
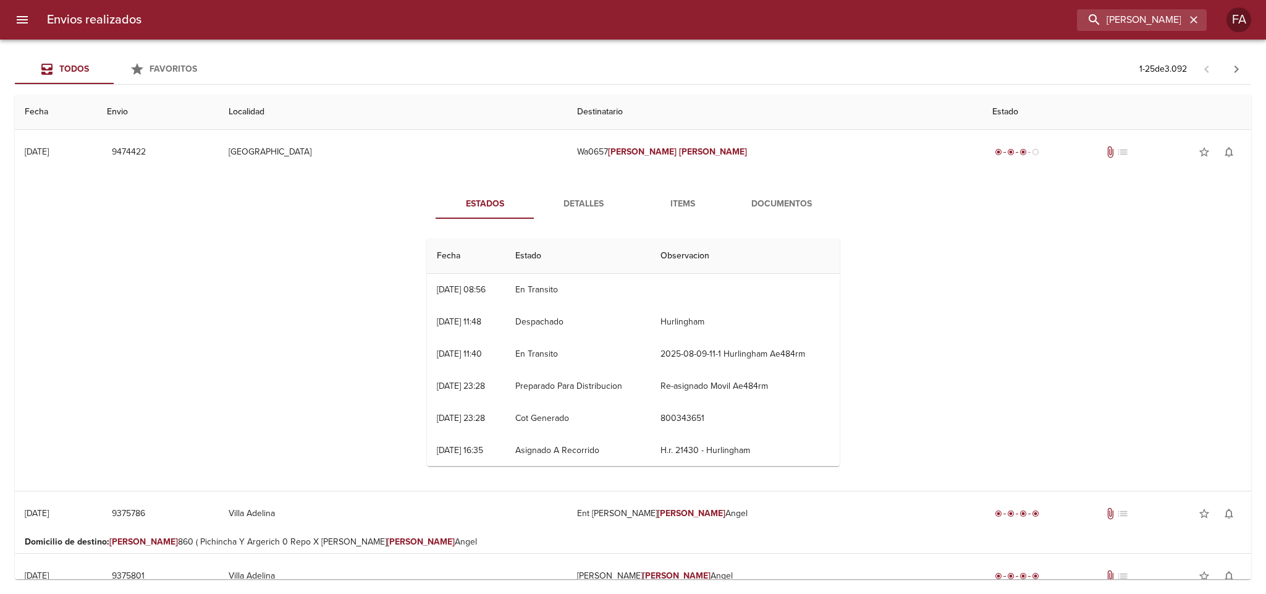
scroll to position [32, 0]
